Goal: Task Accomplishment & Management: Use online tool/utility

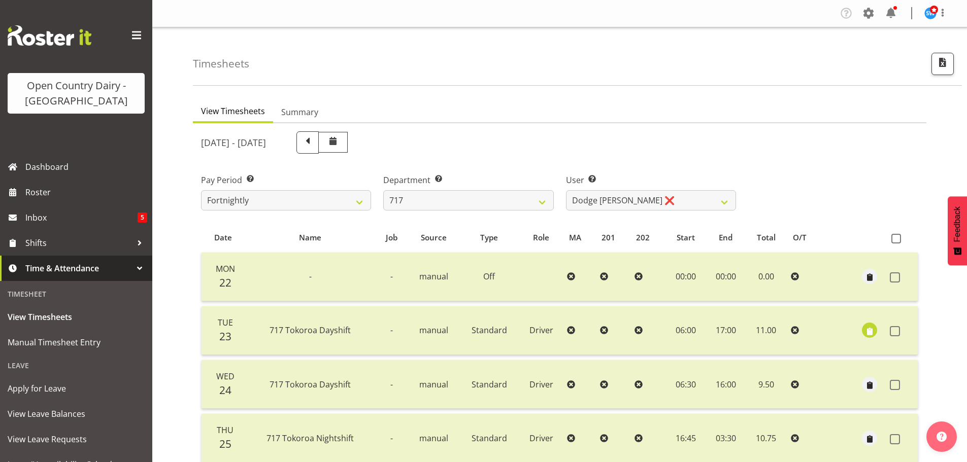
select select "758"
select select "8726"
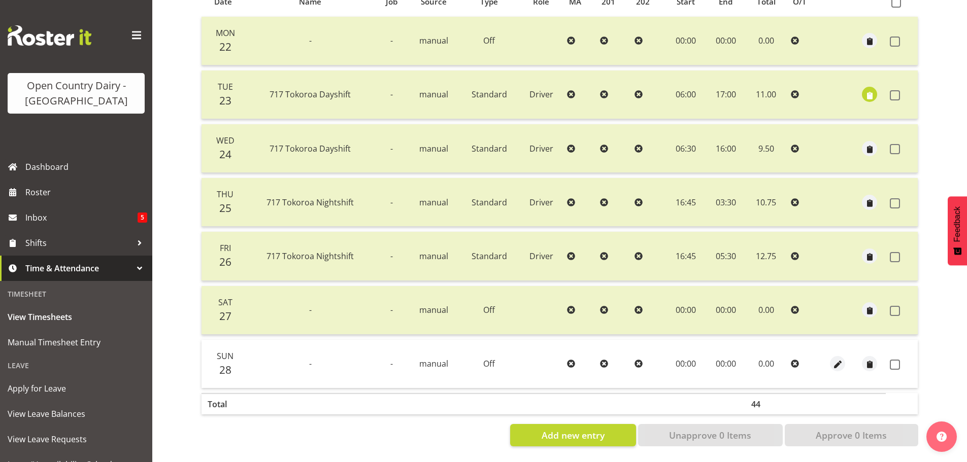
scroll to position [244, 0]
click at [896, 361] on span at bounding box center [895, 365] width 10 height 10
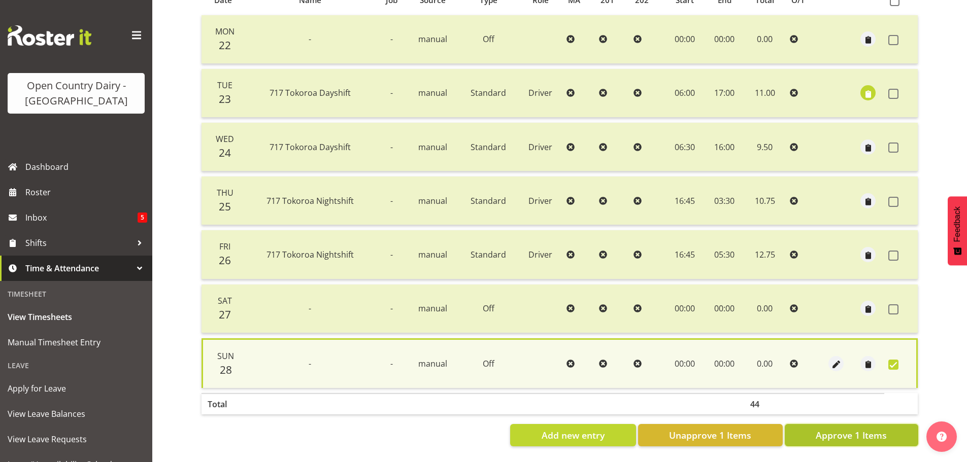
click at [886, 434] on span "Approve 1 Items" at bounding box center [851, 435] width 71 height 13
checkbox input "false"
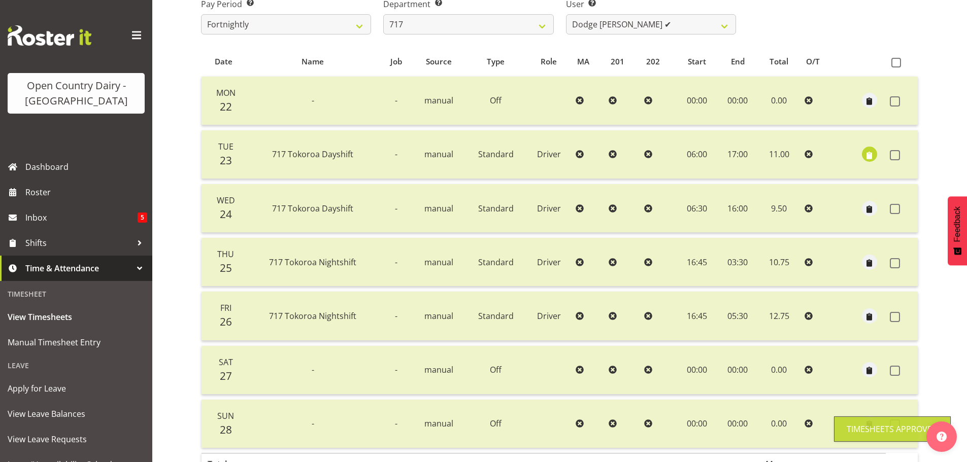
scroll to position [41, 0]
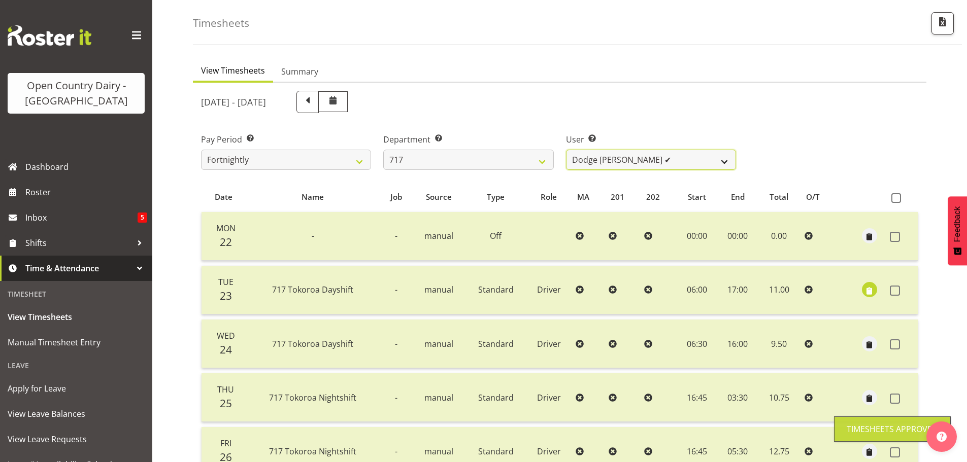
click at [680, 162] on select "[PERSON_NAME] ✔ Dodge [PERSON_NAME] ✔ [PERSON_NAME] ❌ [PERSON_NAME] ❌" at bounding box center [651, 160] width 170 height 20
select select "10284"
click at [566, 150] on select "[PERSON_NAME] ✔ Dodge [PERSON_NAME] ✔ [PERSON_NAME] ❌ [PERSON_NAME] ❌" at bounding box center [651, 160] width 170 height 20
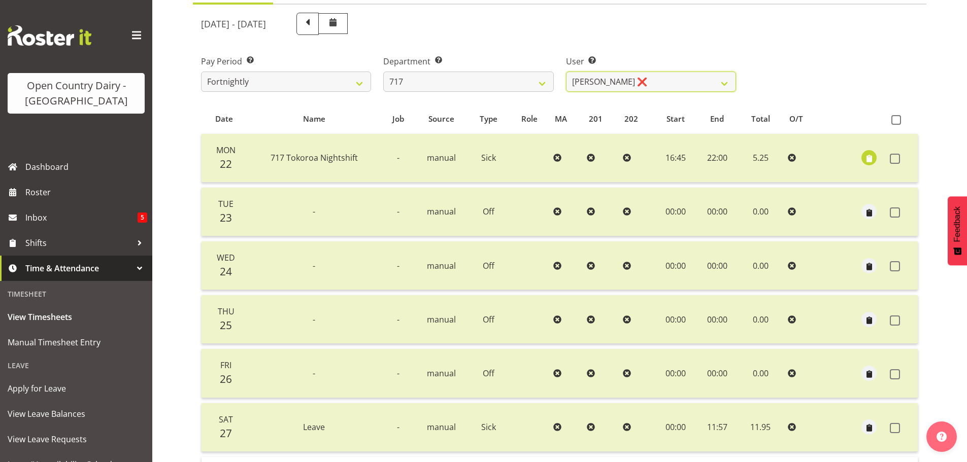
scroll to position [244, 0]
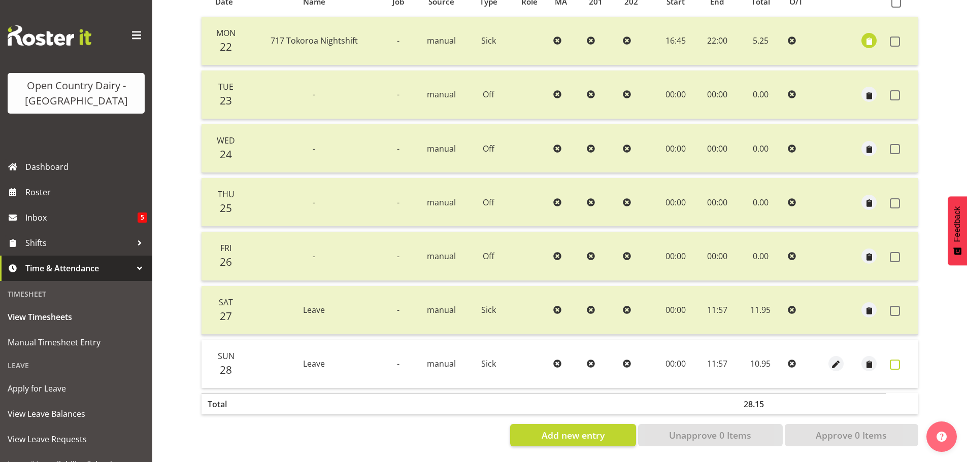
click at [895, 360] on span at bounding box center [895, 365] width 10 height 10
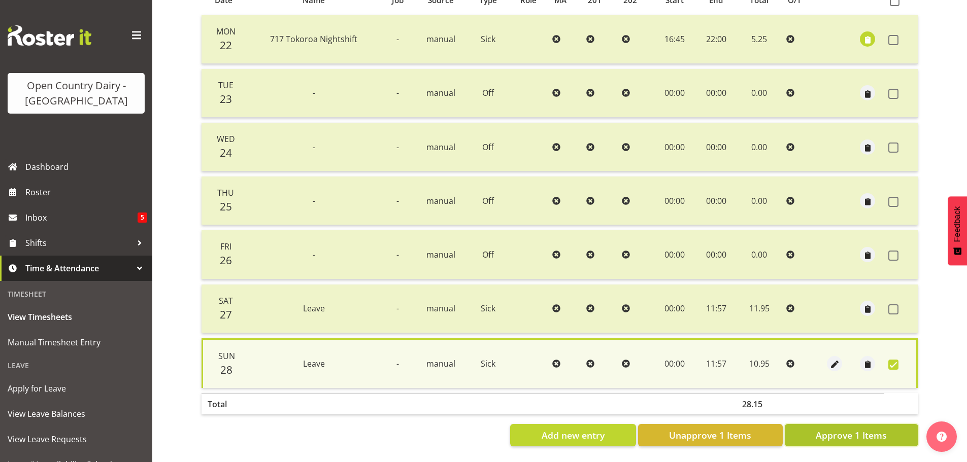
click at [865, 435] on span "Approve 1 Items" at bounding box center [851, 435] width 71 height 13
checkbox input "false"
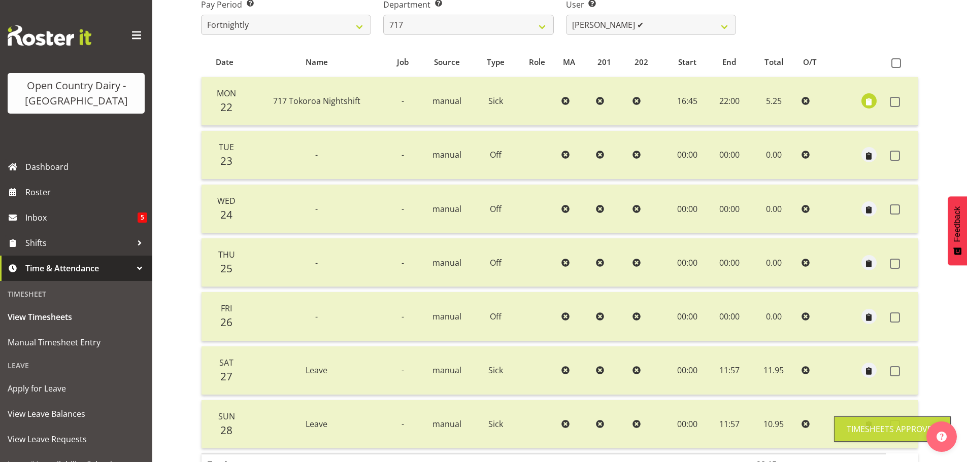
scroll to position [0, 0]
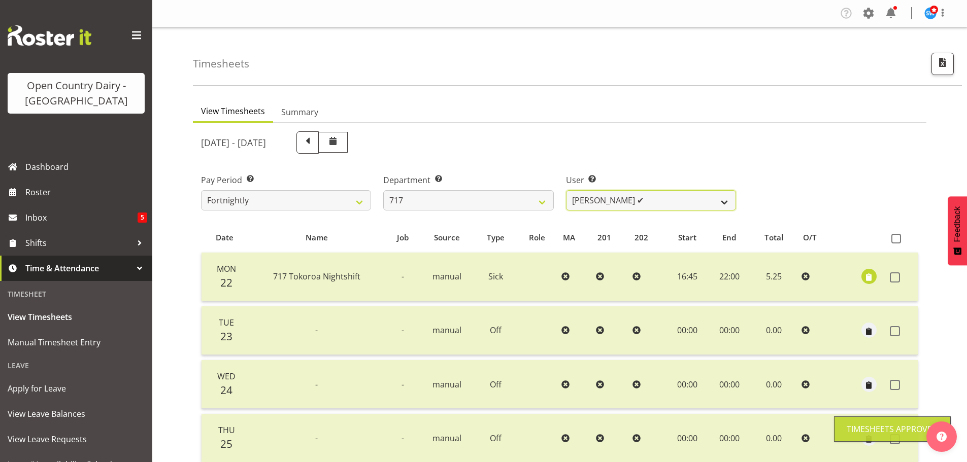
click at [640, 198] on select "[PERSON_NAME] ✔ Dodge [PERSON_NAME] ✔ [PERSON_NAME] ✔ [PERSON_NAME] ❌" at bounding box center [651, 200] width 170 height 20
select select "10294"
click at [566, 190] on select "[PERSON_NAME] ✔ Dodge [PERSON_NAME] ✔ [PERSON_NAME] ✔ [PERSON_NAME] ❌" at bounding box center [651, 200] width 170 height 20
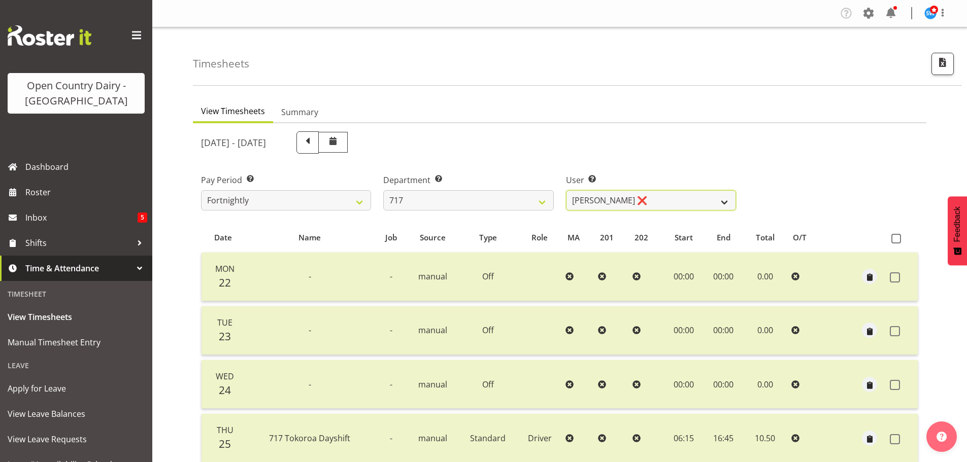
click at [656, 210] on select "[PERSON_NAME] ✔ Dodge [PERSON_NAME] ✔ [PERSON_NAME] ✔ [PERSON_NAME] ❌" at bounding box center [651, 200] width 170 height 20
click at [656, 201] on select "[PERSON_NAME] ✔ Dodge [PERSON_NAME] ✔ [PERSON_NAME] ✔ [PERSON_NAME] ❌" at bounding box center [651, 200] width 170 height 20
drag, startPoint x: 492, startPoint y: 199, endPoint x: 490, endPoint y: 205, distance: 6.4
click at [491, 199] on select "701 702 703 704 705 706 707 708 709 710 711 712 713 714 715 716 717 718 719 720" at bounding box center [468, 200] width 170 height 20
select select "757"
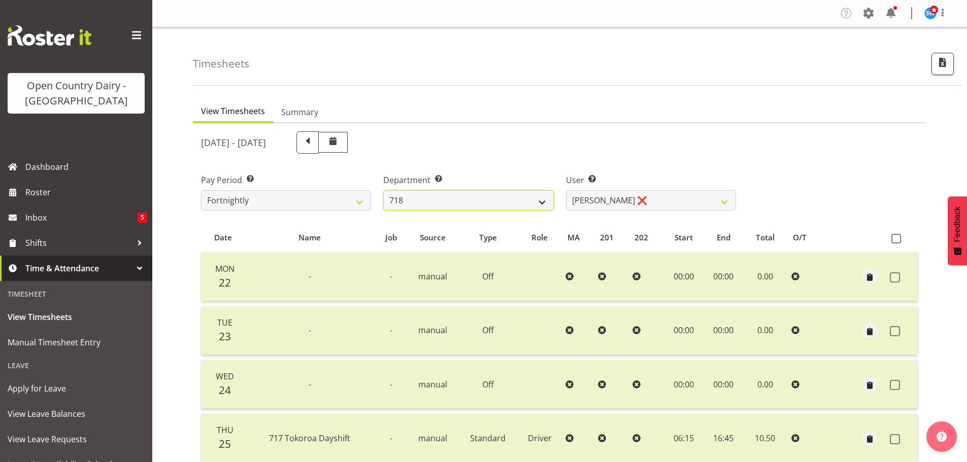
click at [383, 190] on select "701 702 703 704 705 706 707 708 709 710 711 712 713 714 715 716 717 718 719 720" at bounding box center [468, 200] width 170 height 20
select select "8183"
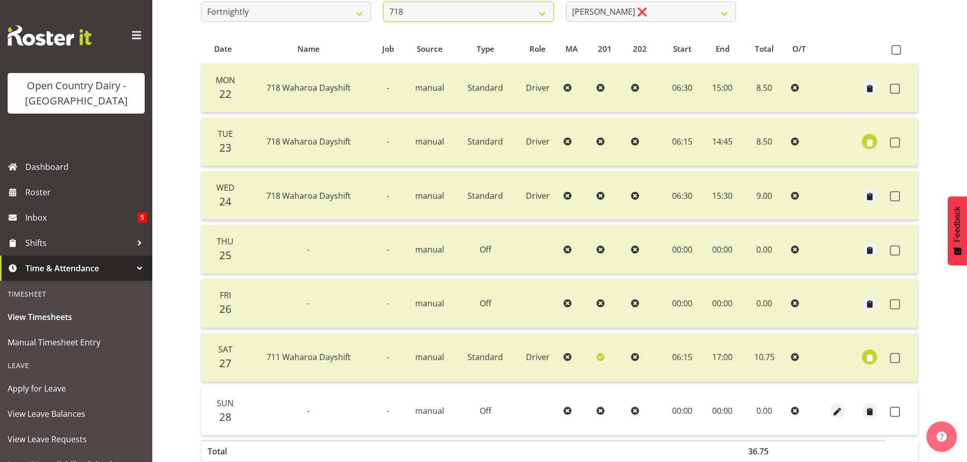
scroll to position [244, 0]
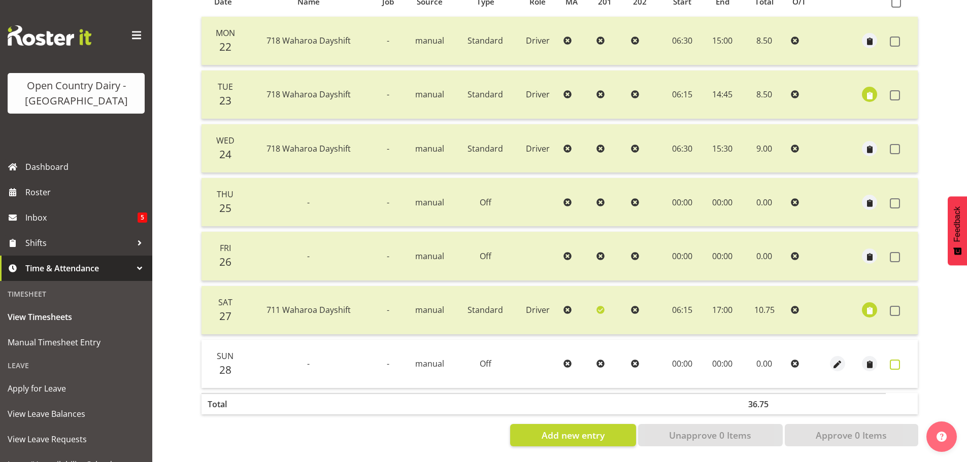
click at [895, 360] on span at bounding box center [895, 365] width 10 height 10
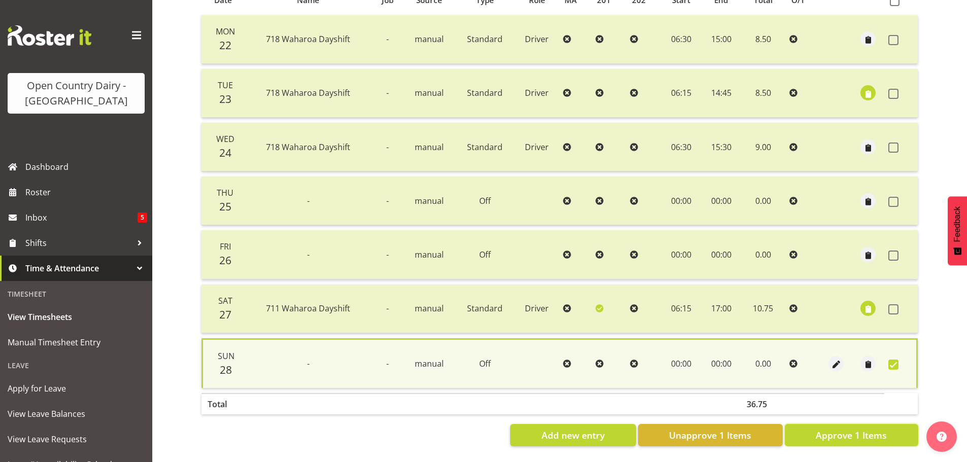
click at [867, 434] on span "Approve 1 Items" at bounding box center [851, 435] width 71 height 13
checkbox input "false"
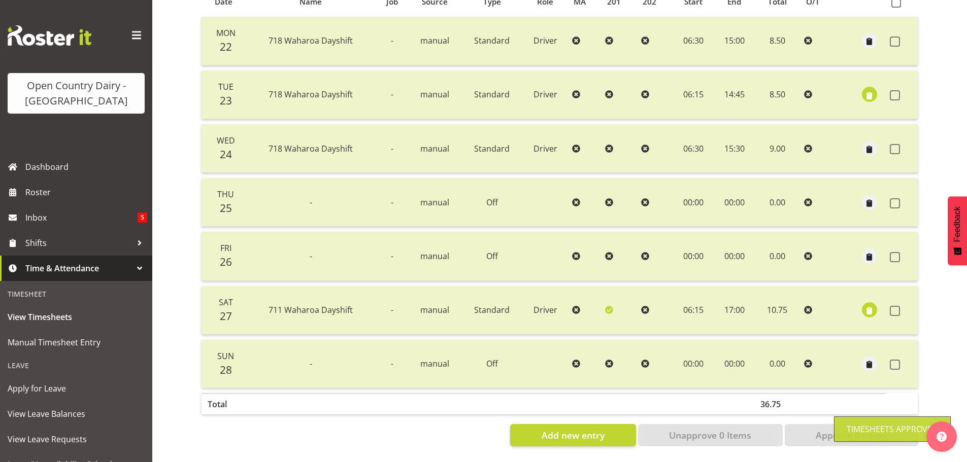
scroll to position [0, 0]
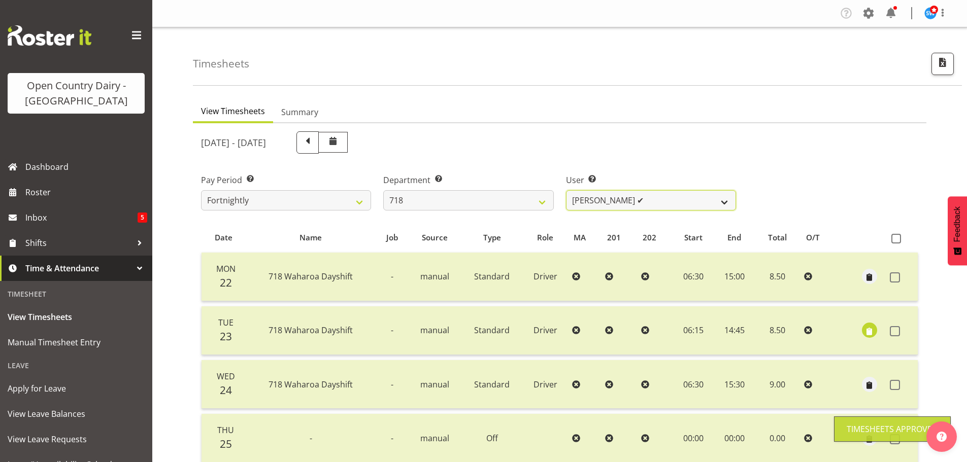
click at [638, 201] on select "[PERSON_NAME] ✔ [PERSON_NAME] ❌ [PERSON_NAME] ❌ [PERSON_NAME] ❌" at bounding box center [651, 200] width 170 height 20
click at [566, 190] on select "[PERSON_NAME] ✔ [PERSON_NAME] ❌ [PERSON_NAME] ❌ [PERSON_NAME] ❌" at bounding box center [651, 200] width 170 height 20
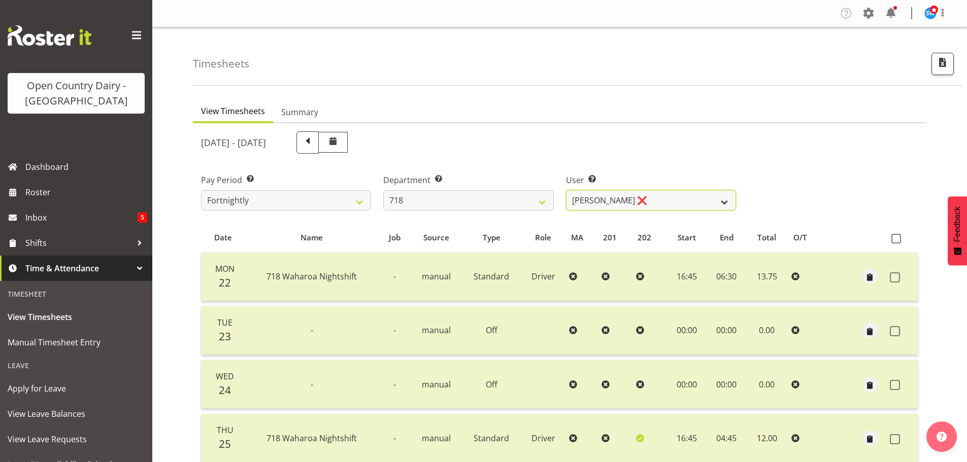
click at [693, 193] on select "[PERSON_NAME] ✔ [PERSON_NAME] ❌ [PERSON_NAME] ❌ [PERSON_NAME] ❌" at bounding box center [651, 200] width 170 height 20
select select "8194"
click at [566, 190] on select "[PERSON_NAME] ✔ [PERSON_NAME] ❌ [PERSON_NAME] ❌ [PERSON_NAME] ❌" at bounding box center [651, 200] width 170 height 20
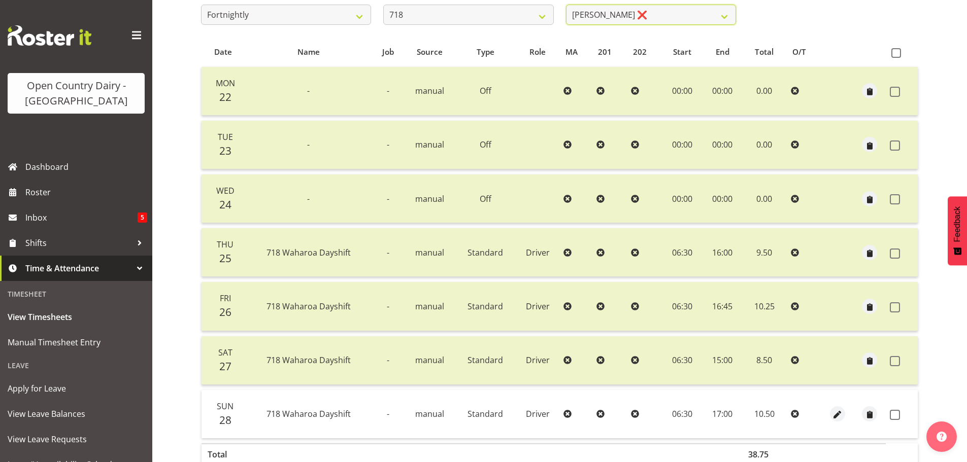
scroll to position [203, 0]
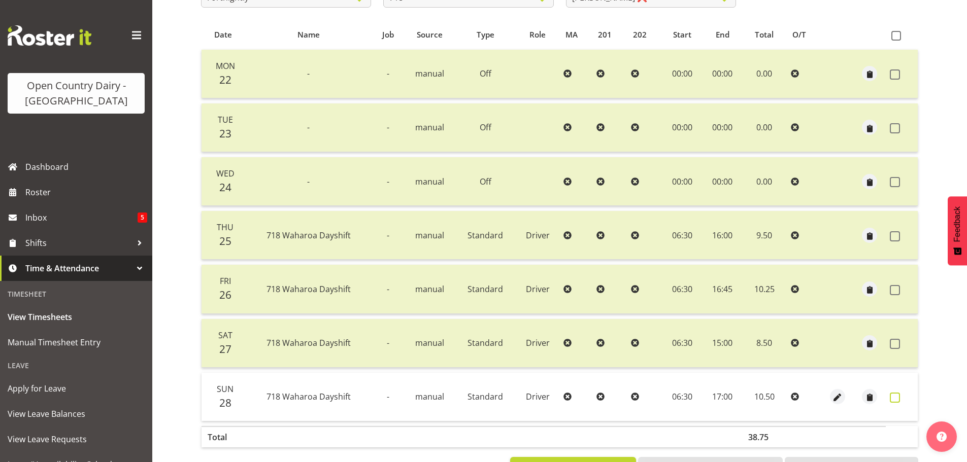
click at [895, 400] on span at bounding box center [895, 398] width 10 height 10
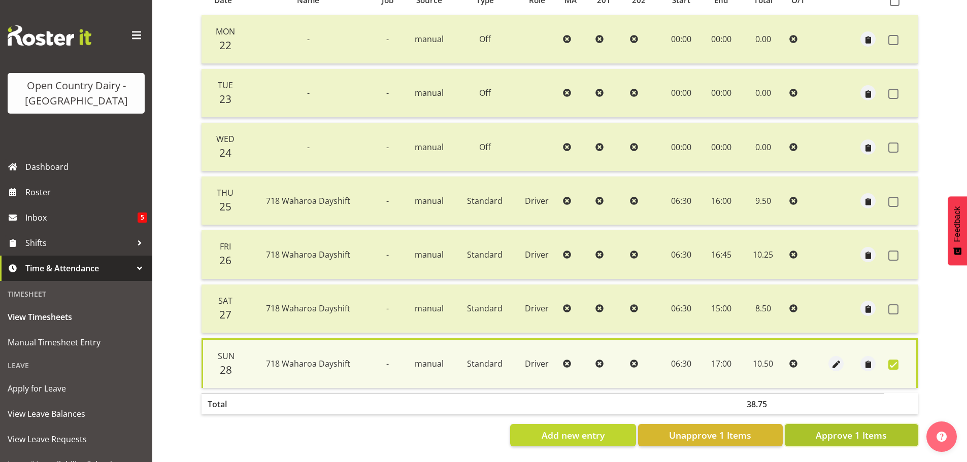
click at [851, 429] on span "Approve 1 Items" at bounding box center [851, 435] width 71 height 13
checkbox input "false"
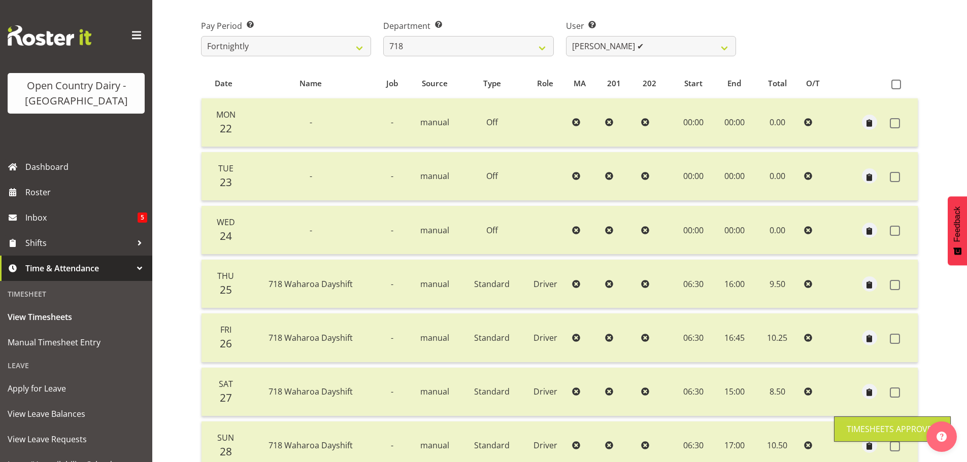
scroll to position [41, 0]
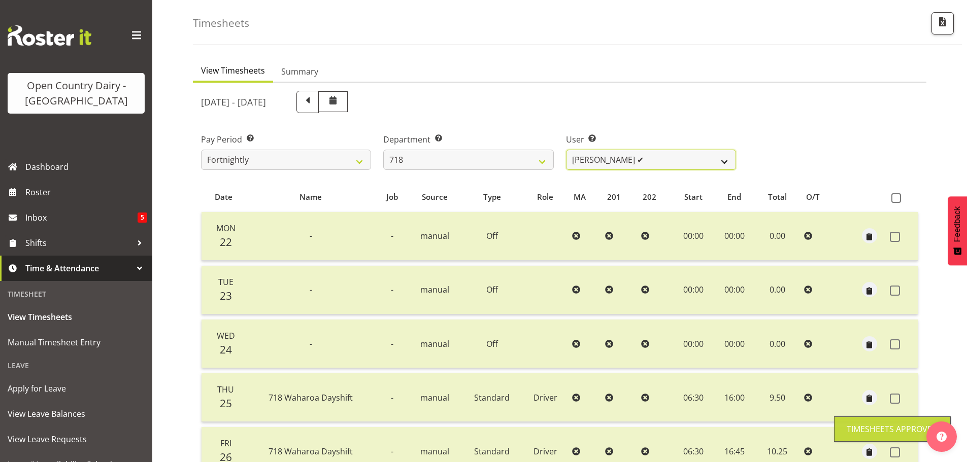
click at [643, 161] on select "[PERSON_NAME] ✔ [PERSON_NAME] ❌ [PERSON_NAME] ✔ [PERSON_NAME] ❌" at bounding box center [651, 160] width 170 height 20
select select "8609"
click at [566, 150] on select "[PERSON_NAME] ✔ [PERSON_NAME] ❌ [PERSON_NAME] ✔ [PERSON_NAME] ❌" at bounding box center [651, 160] width 170 height 20
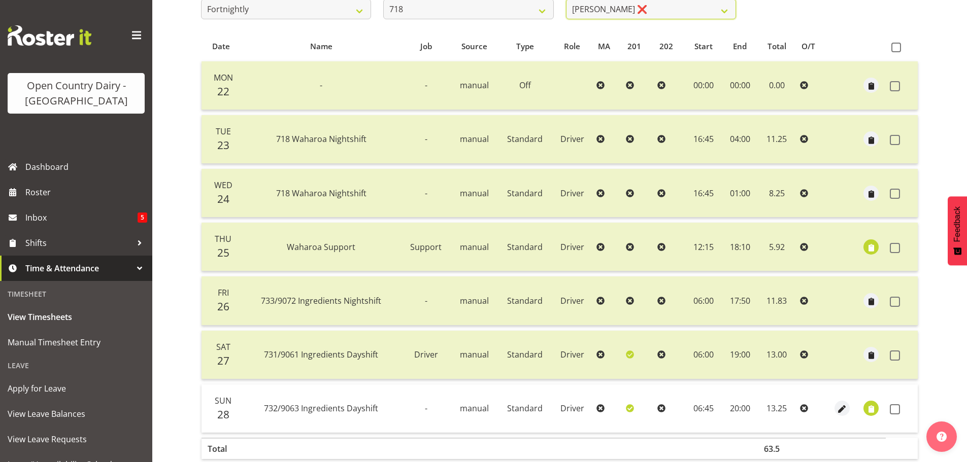
scroll to position [244, 0]
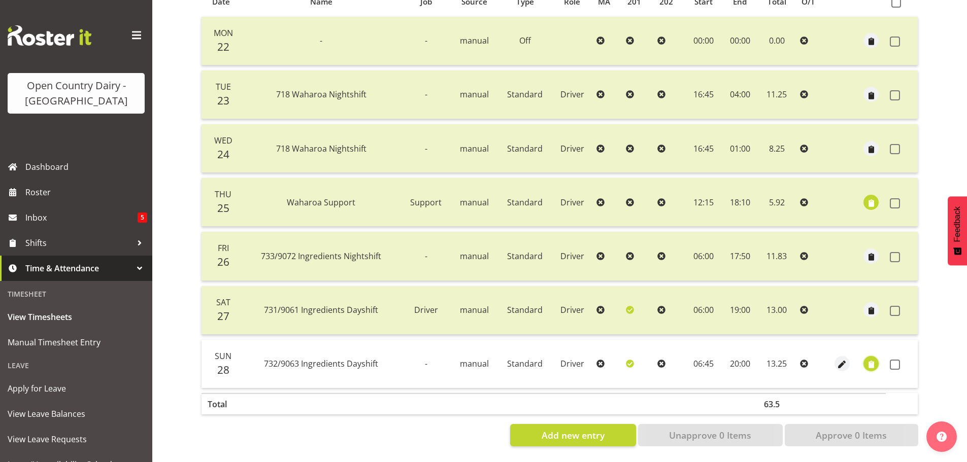
click at [872, 359] on span "button" at bounding box center [871, 365] width 12 height 12
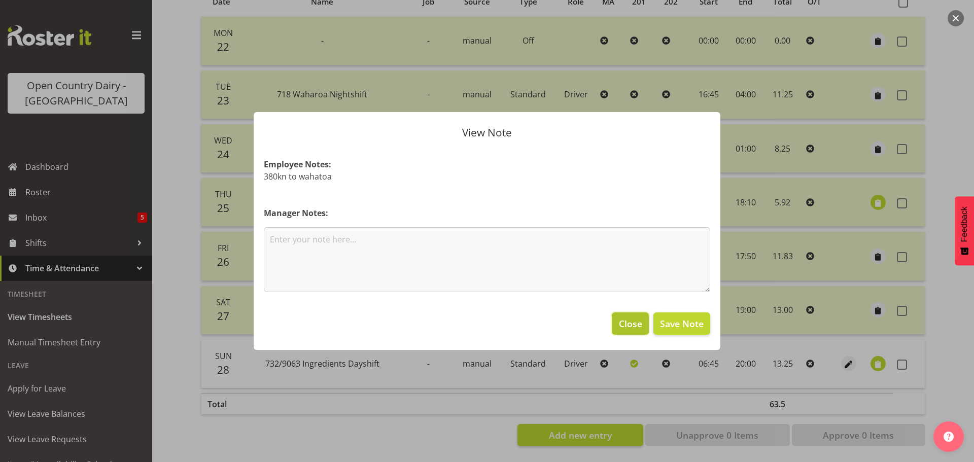
click at [635, 326] on span "Close" at bounding box center [630, 323] width 23 height 13
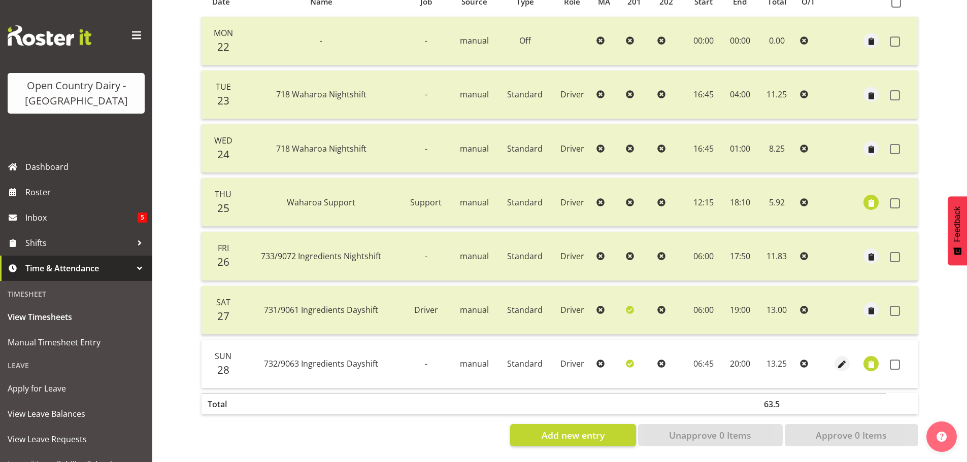
drag, startPoint x: 893, startPoint y: 360, endPoint x: 883, endPoint y: 395, distance: 36.0
click at [893, 360] on span at bounding box center [895, 365] width 10 height 10
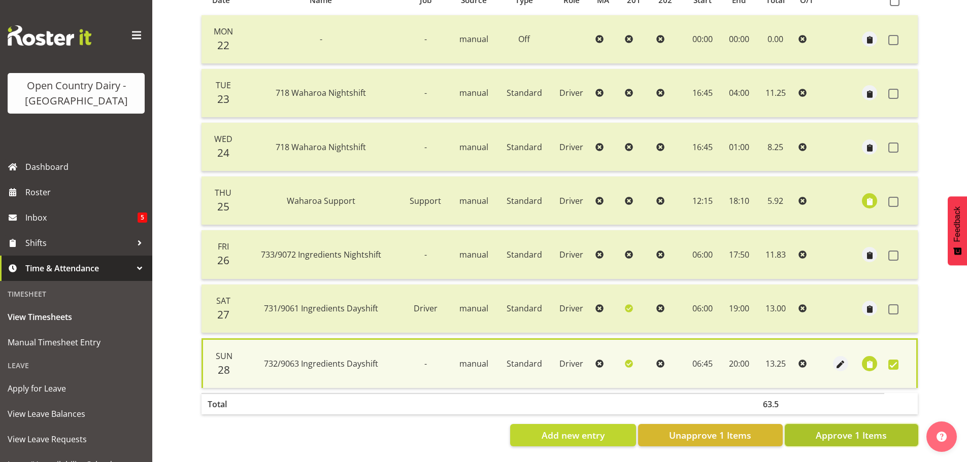
click at [863, 429] on span "Approve 1 Items" at bounding box center [851, 435] width 71 height 13
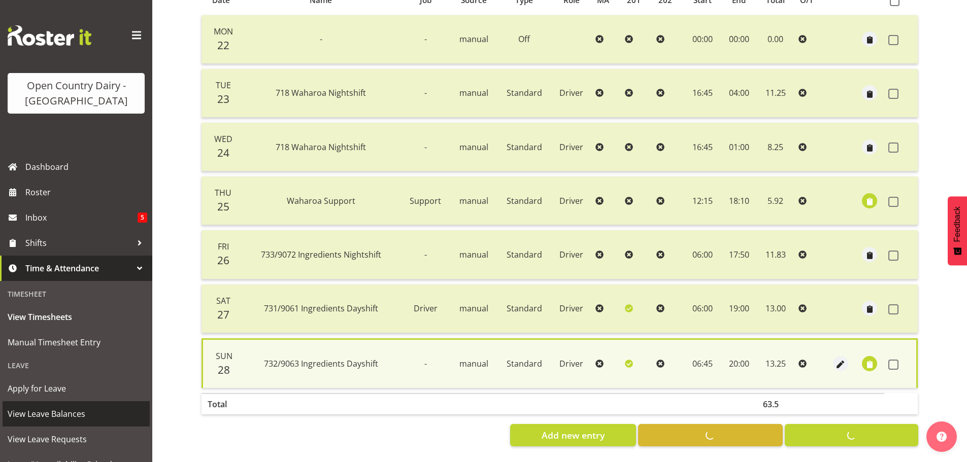
checkbox input "false"
